Goal: Task Accomplishment & Management: Use online tool/utility

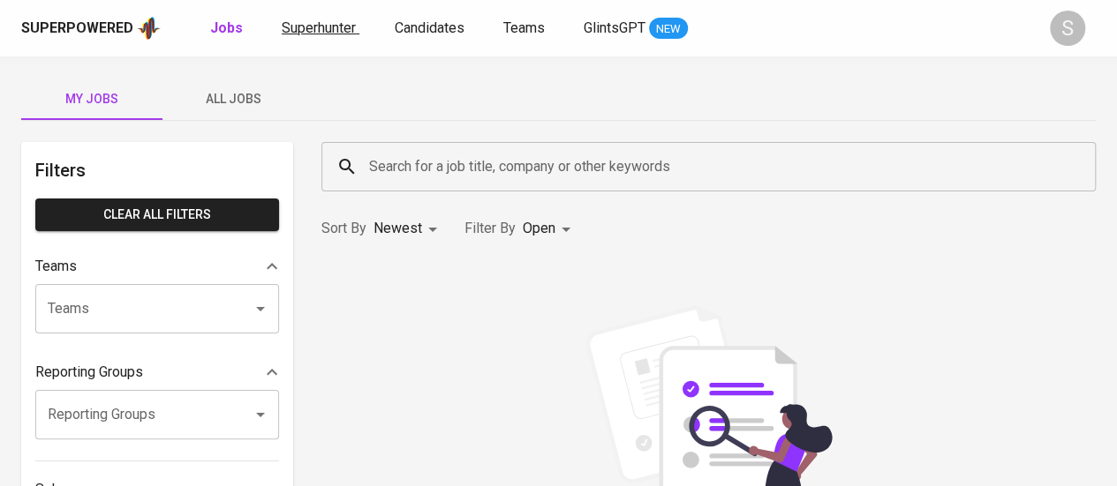
click at [309, 36] on link "Superhunter" at bounding box center [321, 29] width 78 height 22
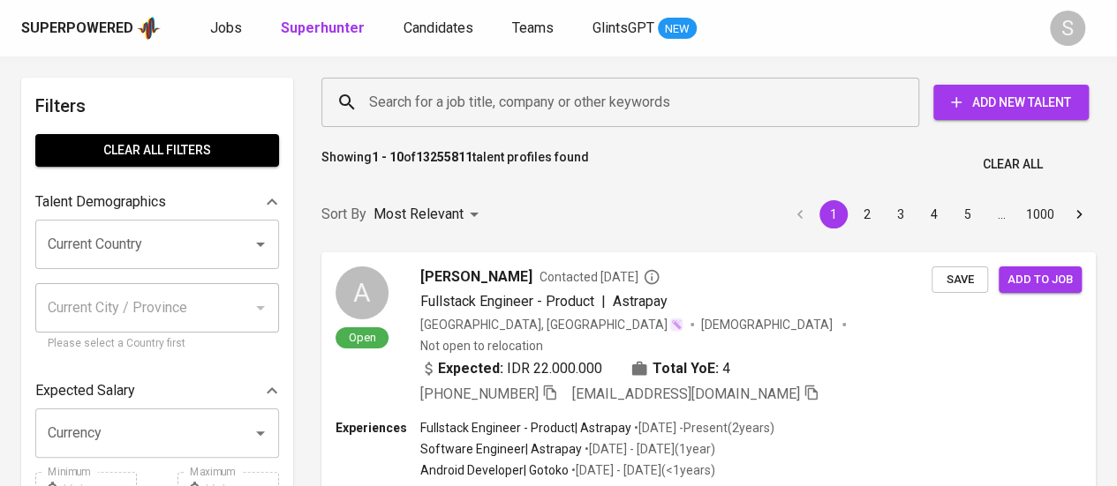
click at [463, 102] on input "Search for a job title, company or other keywords" at bounding box center [625, 103] width 520 height 34
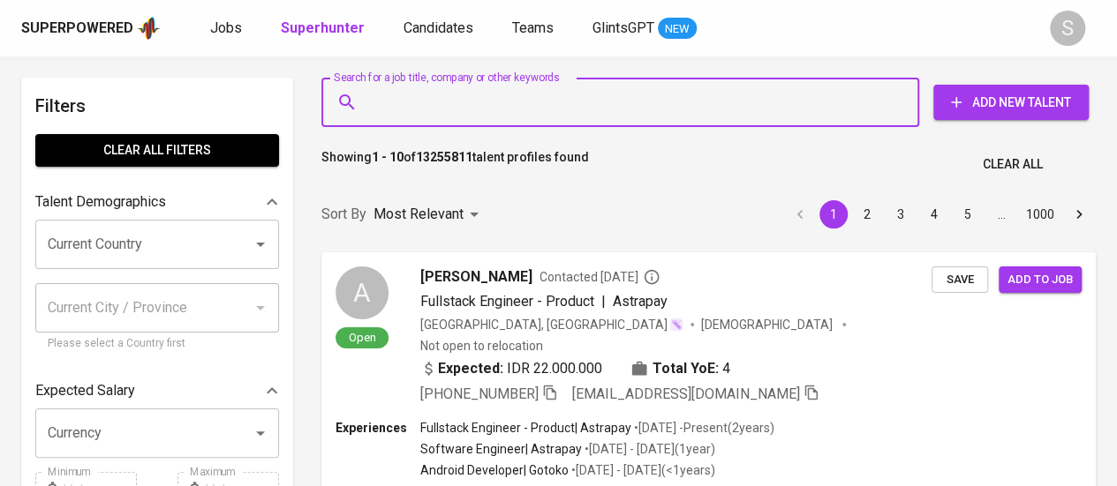
paste input "[EMAIL_ADDRESS][DOMAIN_NAME]"
type input "[EMAIL_ADDRESS][DOMAIN_NAME]"
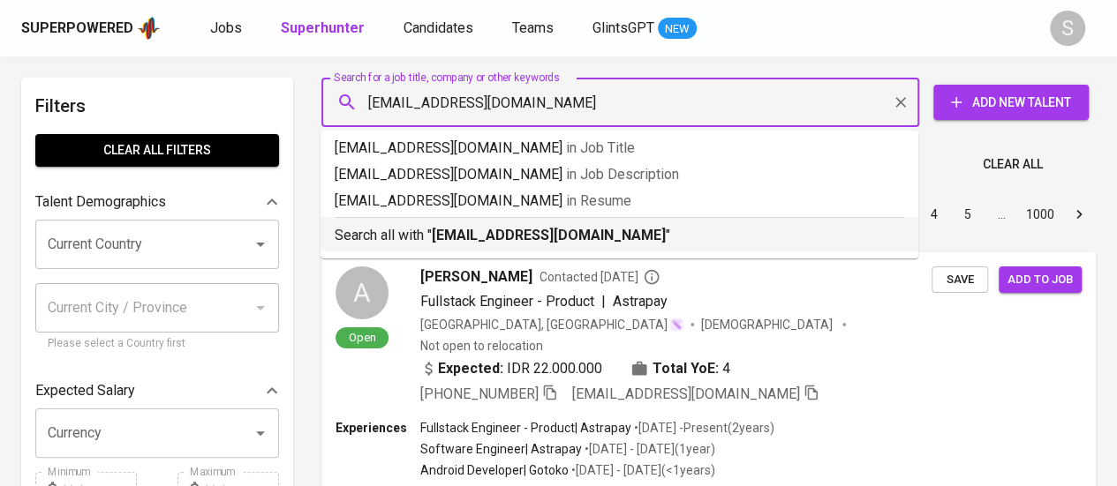
click at [468, 232] on b "[EMAIL_ADDRESS][DOMAIN_NAME]" at bounding box center [549, 235] width 234 height 17
click at [471, 231] on div "Most Relevant" at bounding box center [428, 215] width 111 height 33
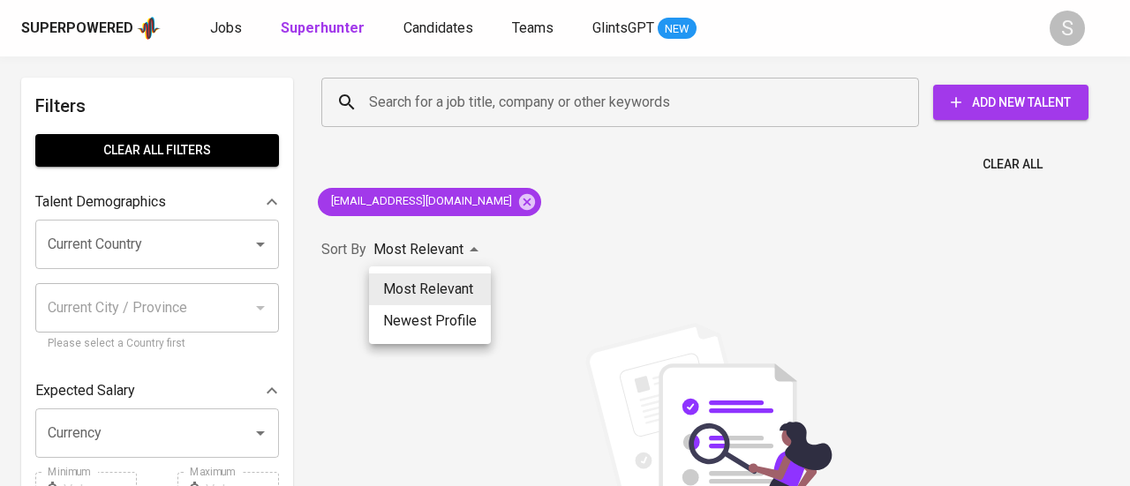
click at [474, 200] on div at bounding box center [565, 243] width 1130 height 486
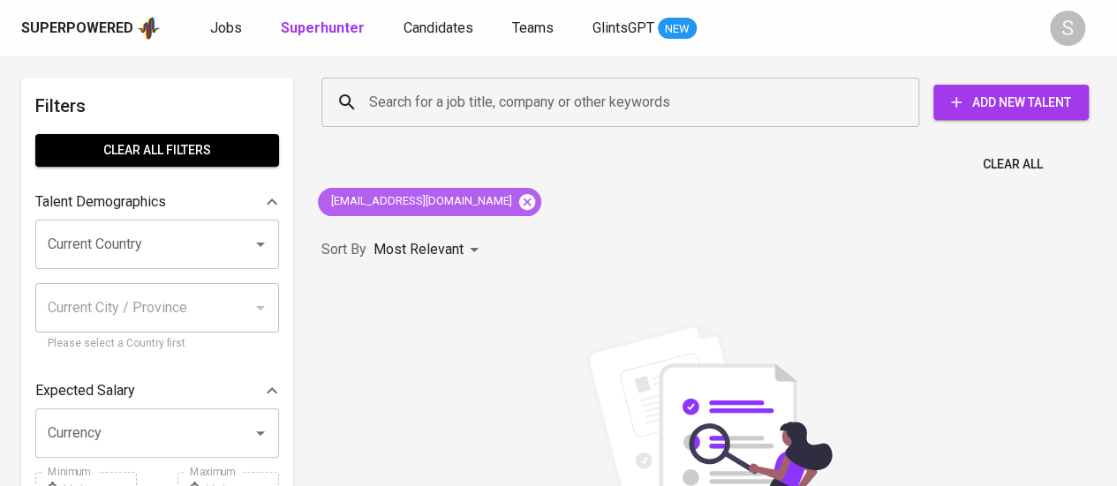
click at [517, 200] on icon at bounding box center [526, 201] width 19 height 19
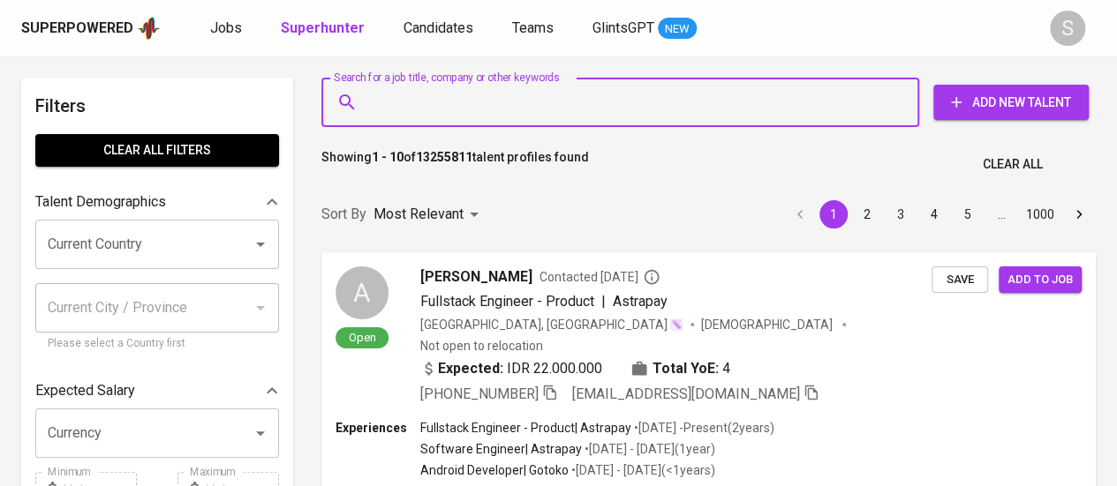
click at [475, 94] on input "Search for a job title, company or other keywords" at bounding box center [625, 103] width 520 height 34
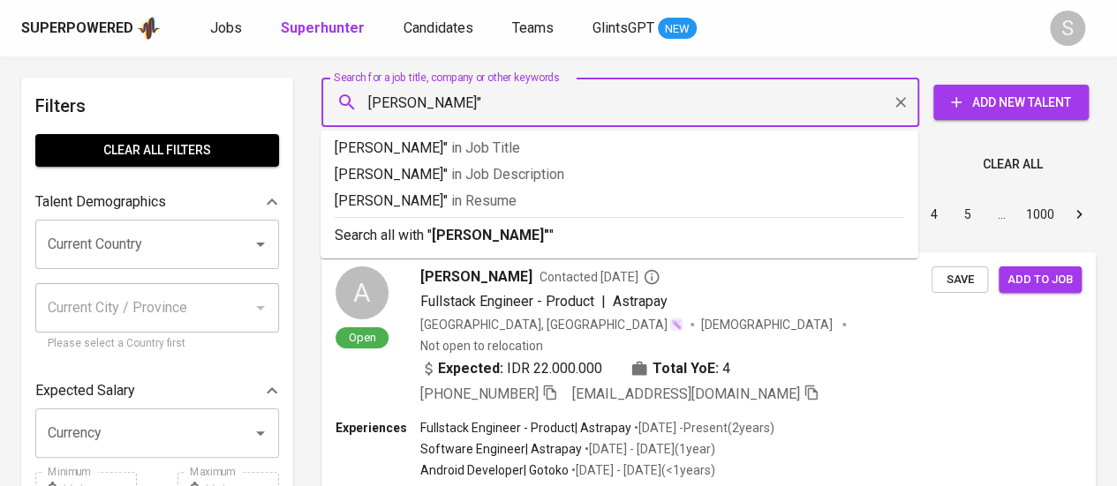
click at [372, 97] on input "[PERSON_NAME]"" at bounding box center [625, 103] width 520 height 34
type input ""[PERSON_NAME]""
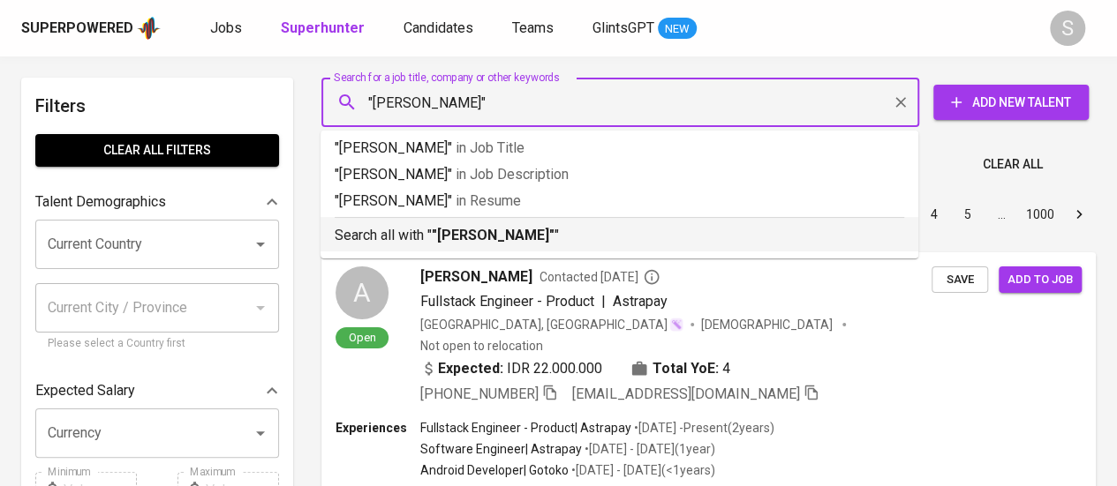
click at [448, 230] on b ""[PERSON_NAME]"" at bounding box center [493, 235] width 123 height 17
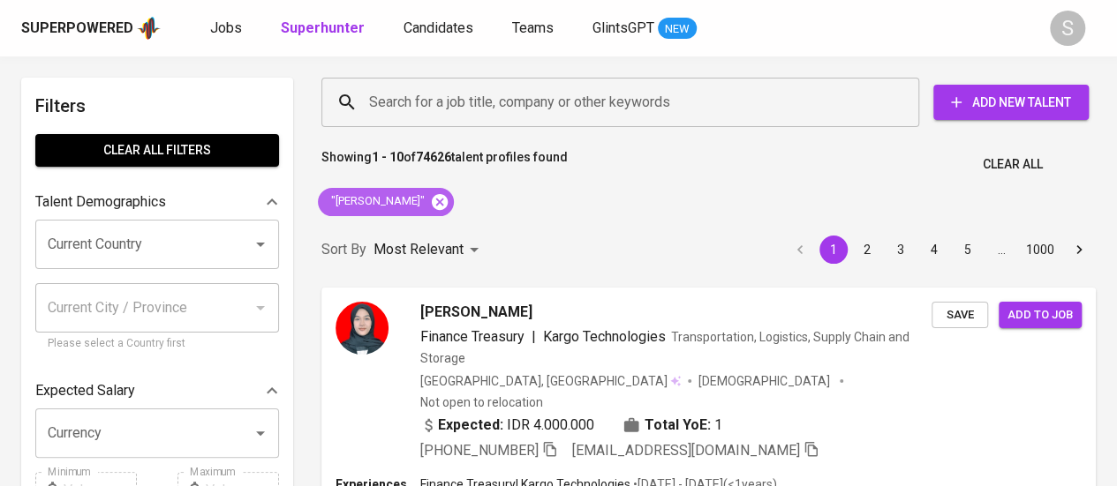
click at [448, 204] on icon at bounding box center [440, 201] width 16 height 16
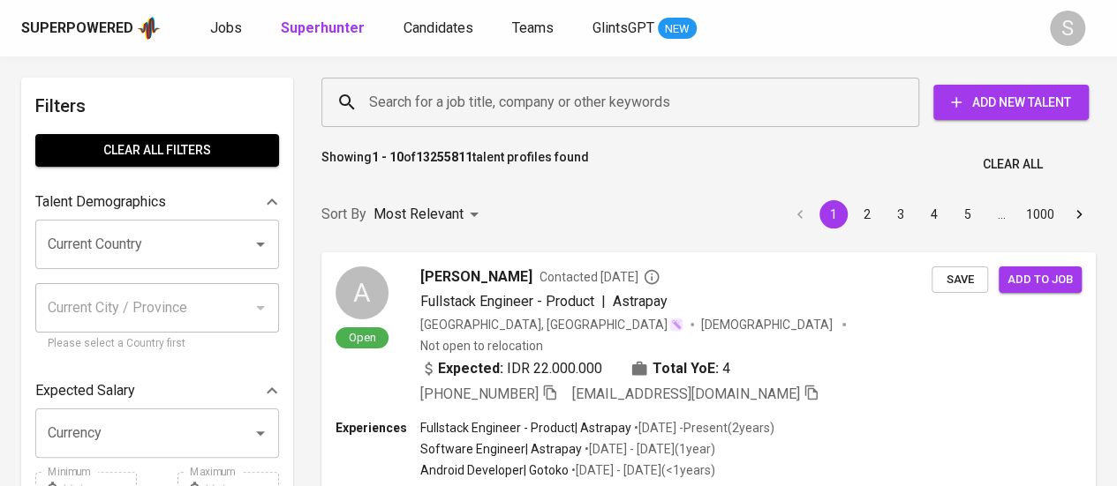
click at [436, 117] on input "Search for a job title, company or other keywords" at bounding box center [625, 103] width 520 height 34
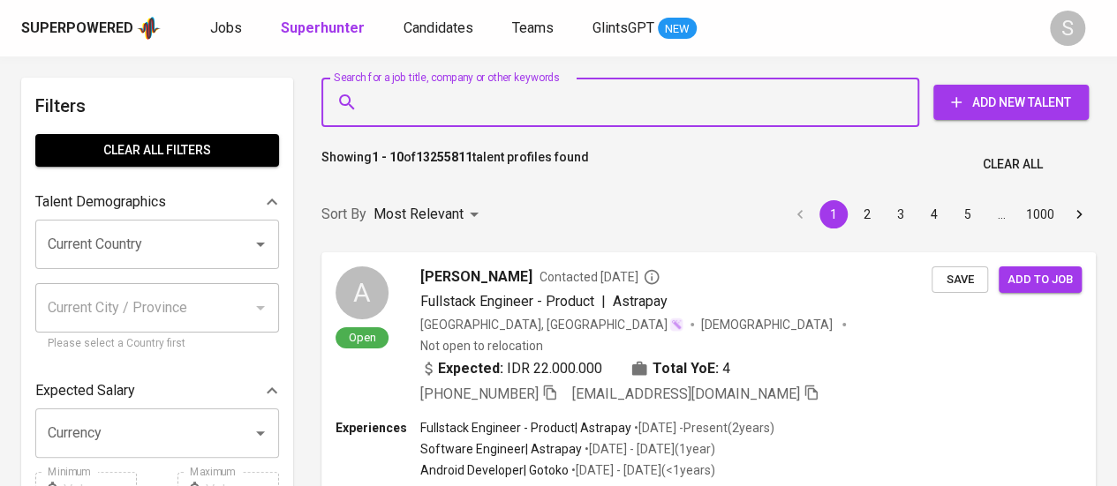
paste input "[EMAIL_ADDRESS][DOMAIN_NAME]"
type input "[EMAIL_ADDRESS][DOMAIN_NAME]"
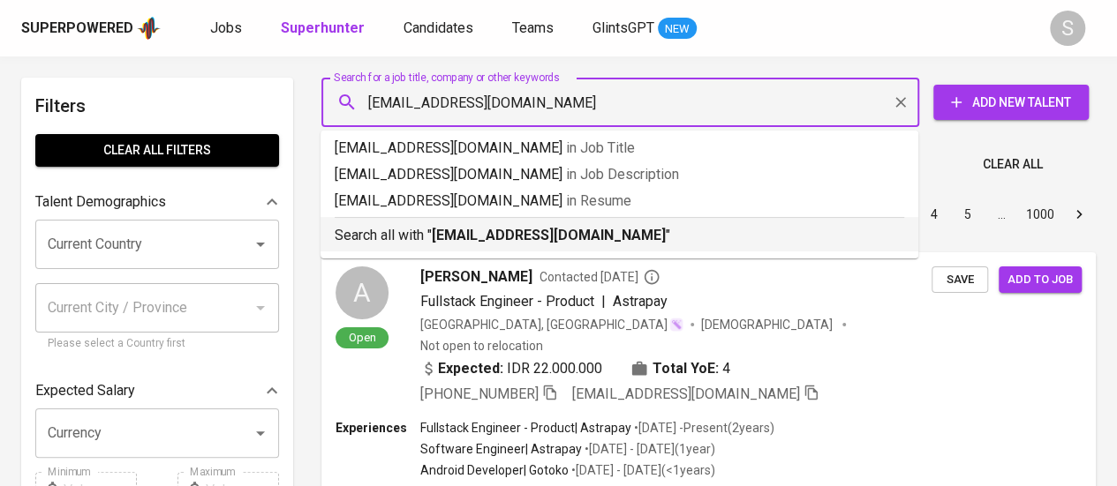
click at [478, 236] on b "[EMAIL_ADDRESS][DOMAIN_NAME]" at bounding box center [549, 235] width 234 height 17
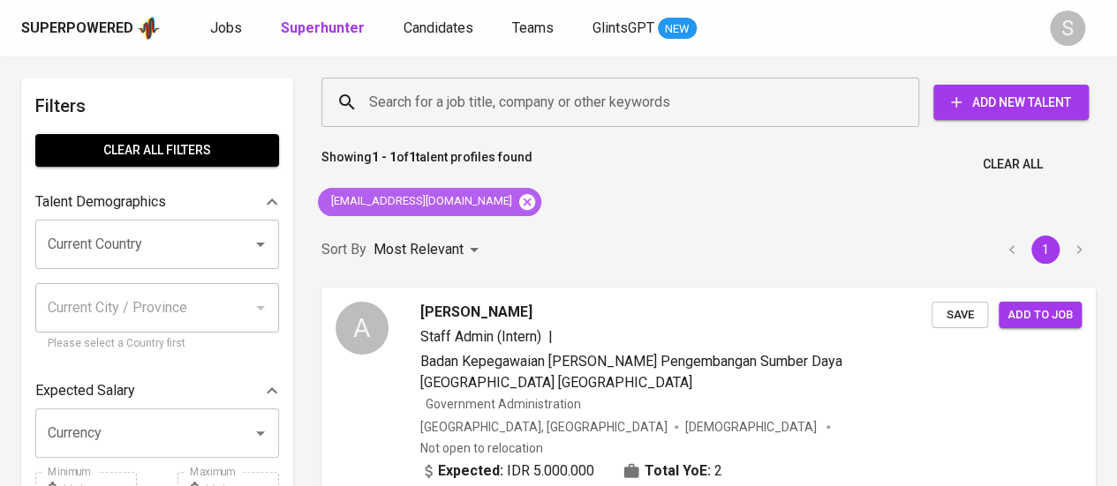
click at [519, 200] on icon at bounding box center [527, 201] width 16 height 16
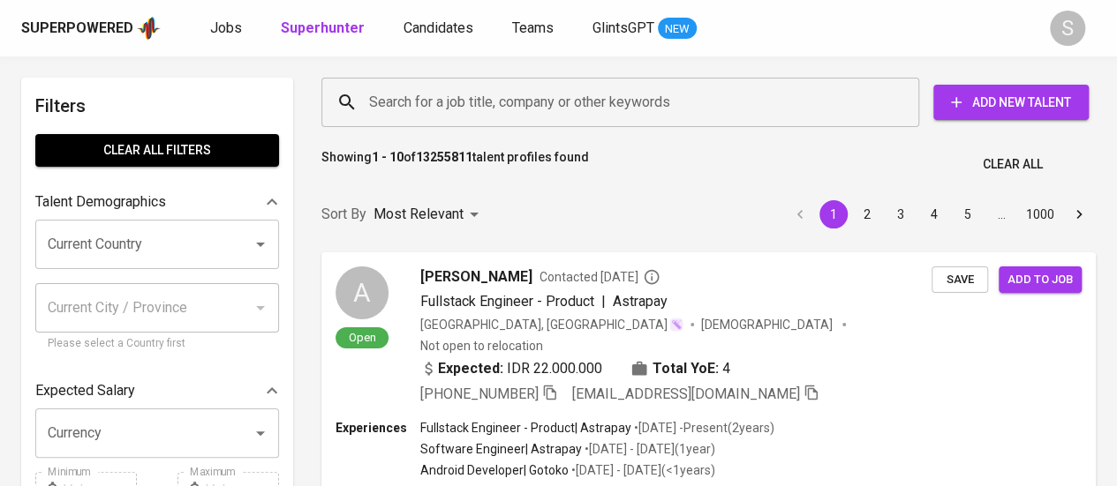
click at [593, 123] on div "Search for a job title, company or other keywords" at bounding box center [620, 102] width 598 height 49
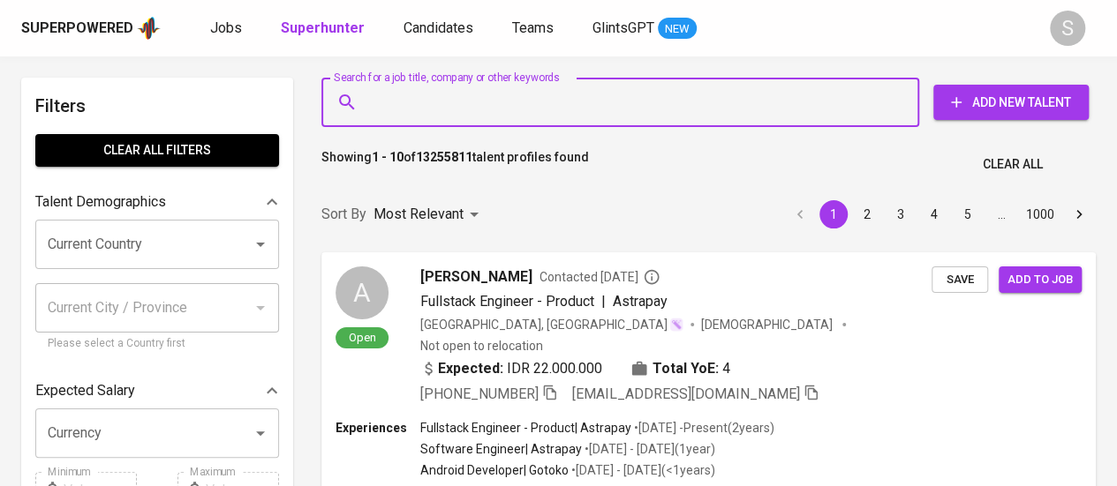
paste input "wy.widia@gmail.com"
type input "wy.widia@gmail.com"
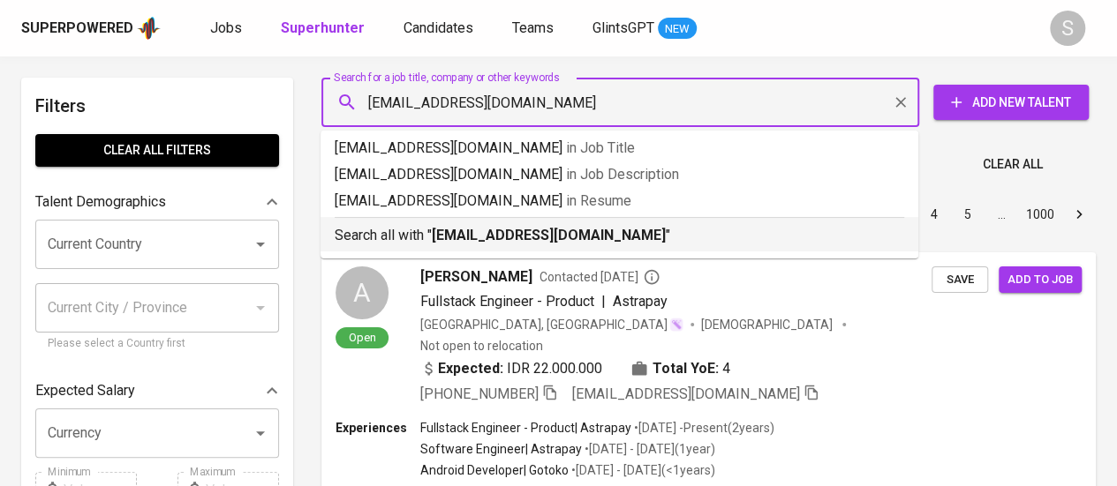
click at [482, 233] on b "wy.widia@gmail.com" at bounding box center [549, 235] width 234 height 17
